Goal: Find specific page/section: Find specific page/section

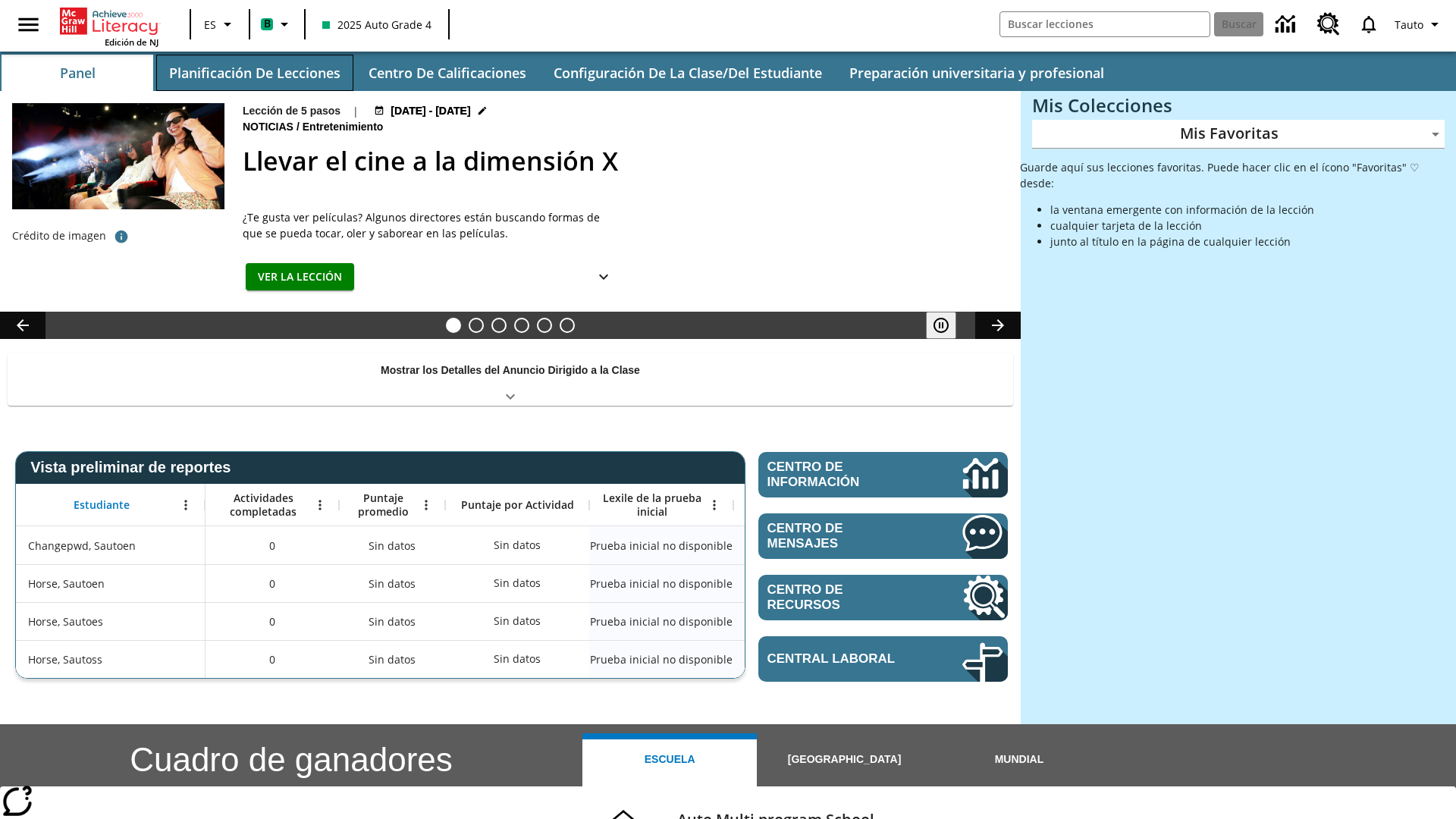
click at [254, 73] on button "Planificación de lecciones" at bounding box center [255, 73] width 197 height 36
